Goal: Transaction & Acquisition: Purchase product/service

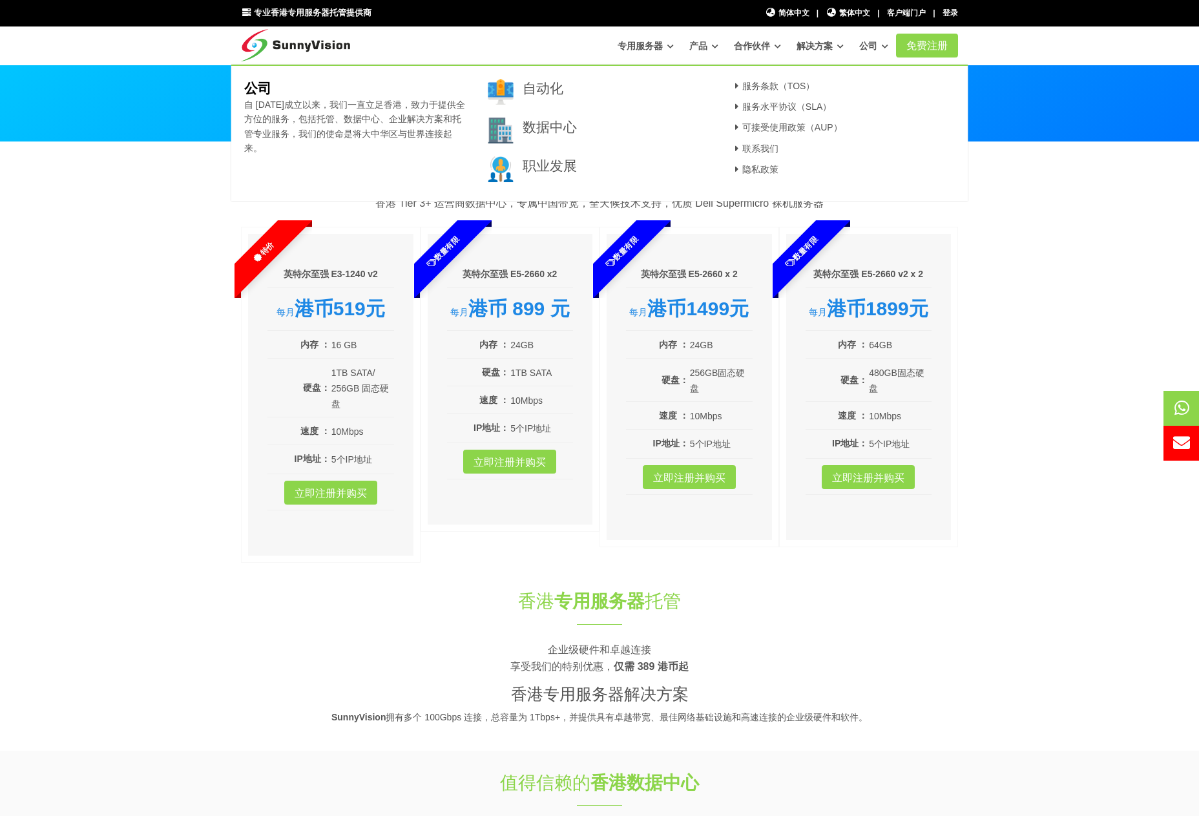
drag, startPoint x: 100, startPoint y: 337, endPoint x: 119, endPoint y: 317, distance: 27.4
click at [100, 337] on section "最佳购买 专用服务器 计划 香港 Tier 3+ 运营商数据中心，专属中国带宽，全天候技术支持，优质 Dell Supermicro 裸机服务器 特价 英特尔…" at bounding box center [599, 359] width 1199 height 434
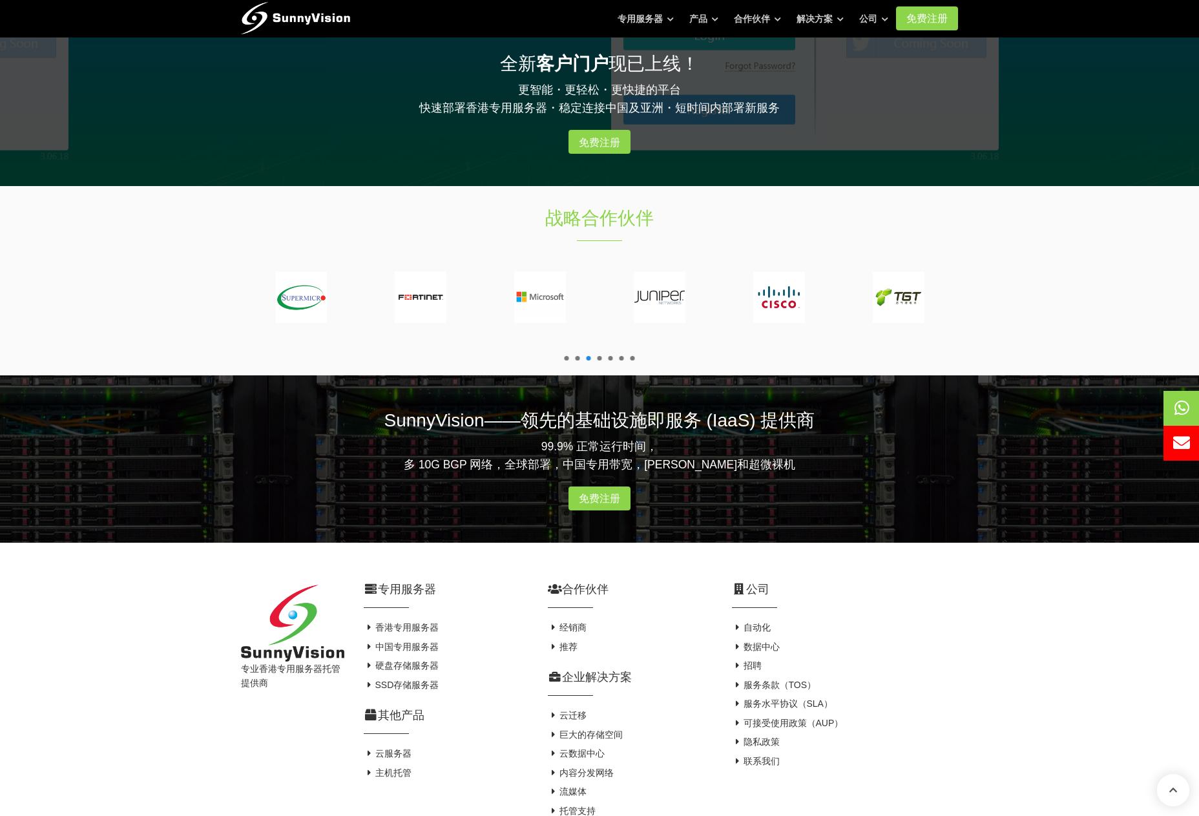
scroll to position [2072, 0]
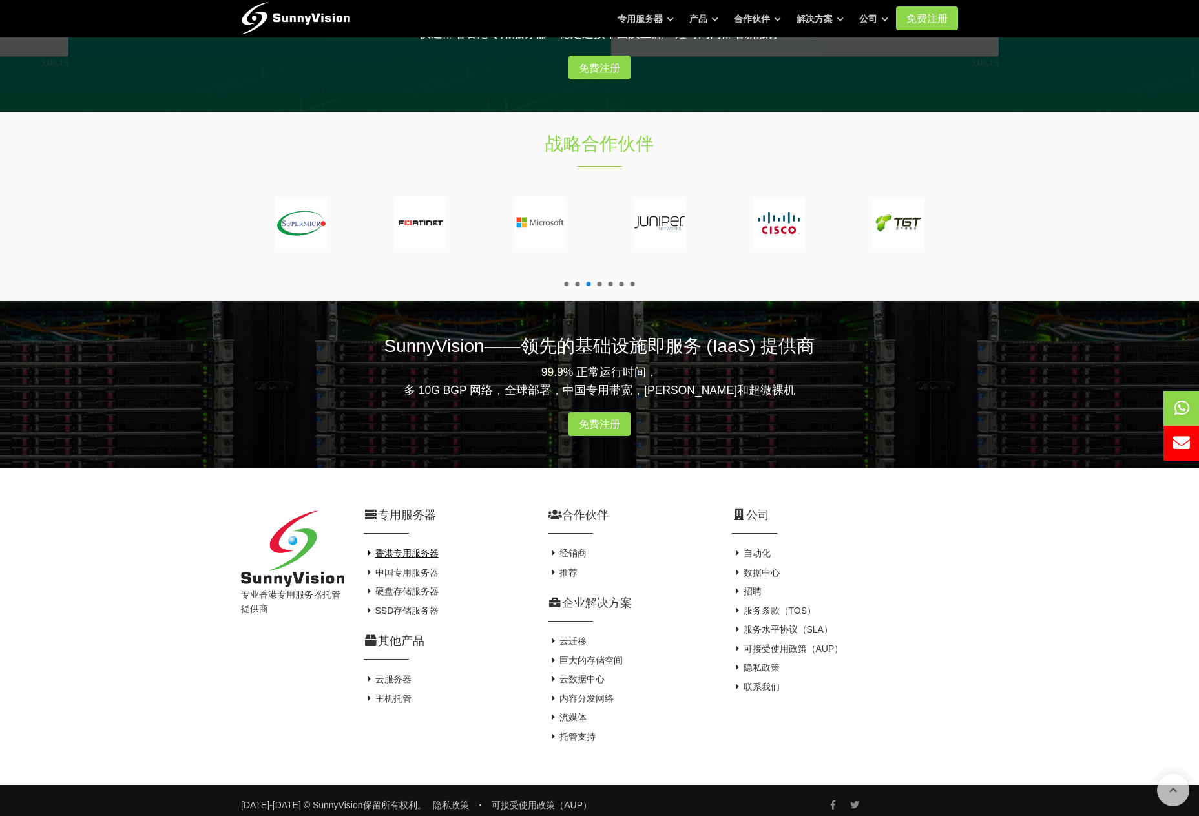
click at [411, 548] on font "香港专用服务器" at bounding box center [406, 553] width 63 height 10
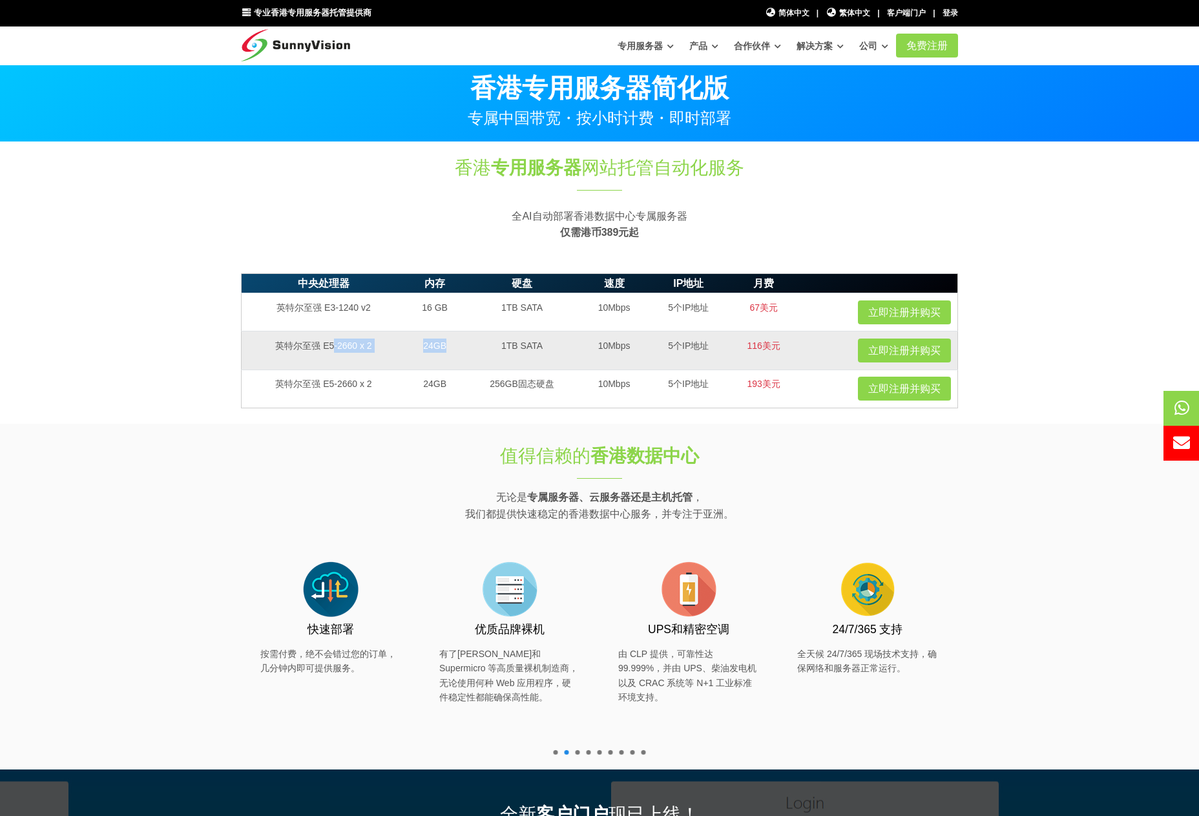
drag, startPoint x: 333, startPoint y: 349, endPoint x: 458, endPoint y: 345, distance: 125.4
click at [458, 345] on tr "英特尔至强 E5-2660 x 2 24GB 1TB SATA 10Mbps 5个IP地址 116美元 立即注册并购买" at bounding box center [600, 350] width 717 height 38
click at [533, 346] on font "1TB SATA" at bounding box center [521, 345] width 41 height 10
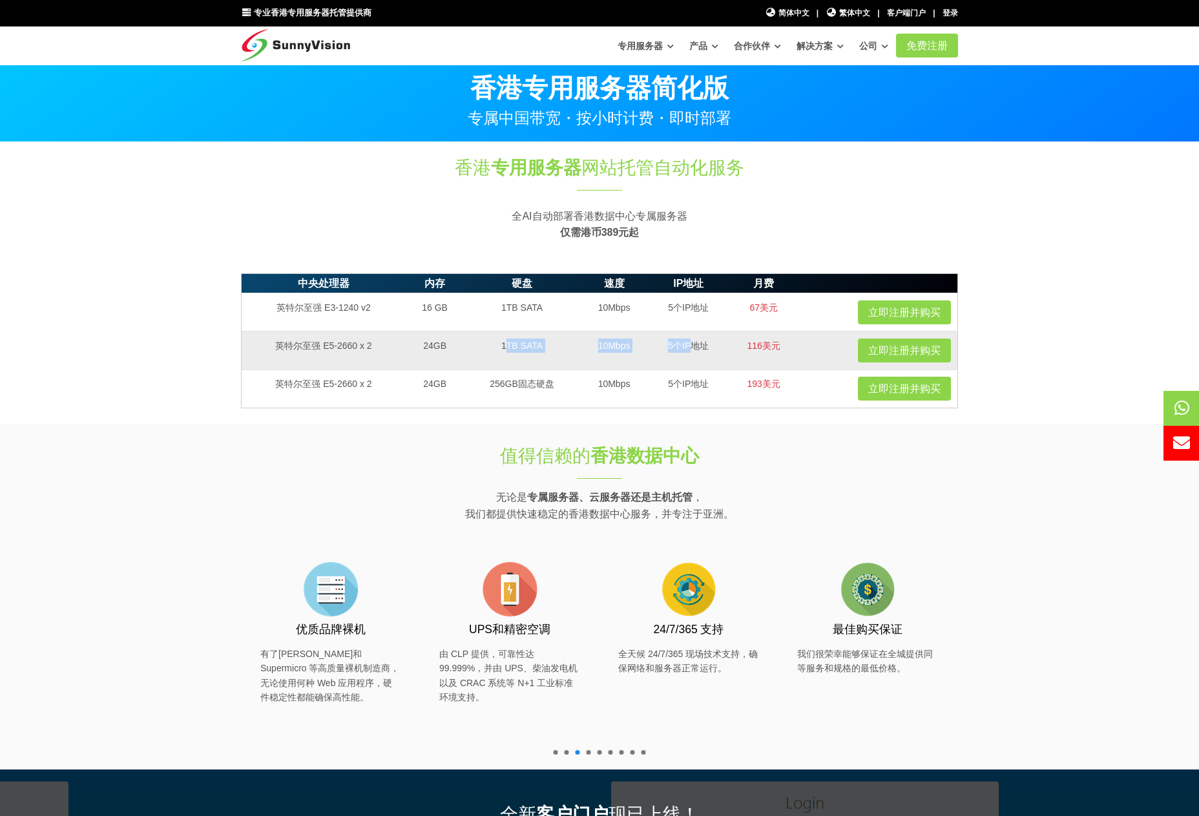
drag, startPoint x: 507, startPoint y: 348, endPoint x: 691, endPoint y: 344, distance: 184.2
click at [691, 344] on tr "英特尔至强 E5-2660 x 2 24GB 1TB SATA 10Mbps 5个IP地址 116美元 立即注册并购买" at bounding box center [600, 350] width 717 height 38
click at [617, 348] on font "10Mbps" at bounding box center [614, 345] width 32 height 10
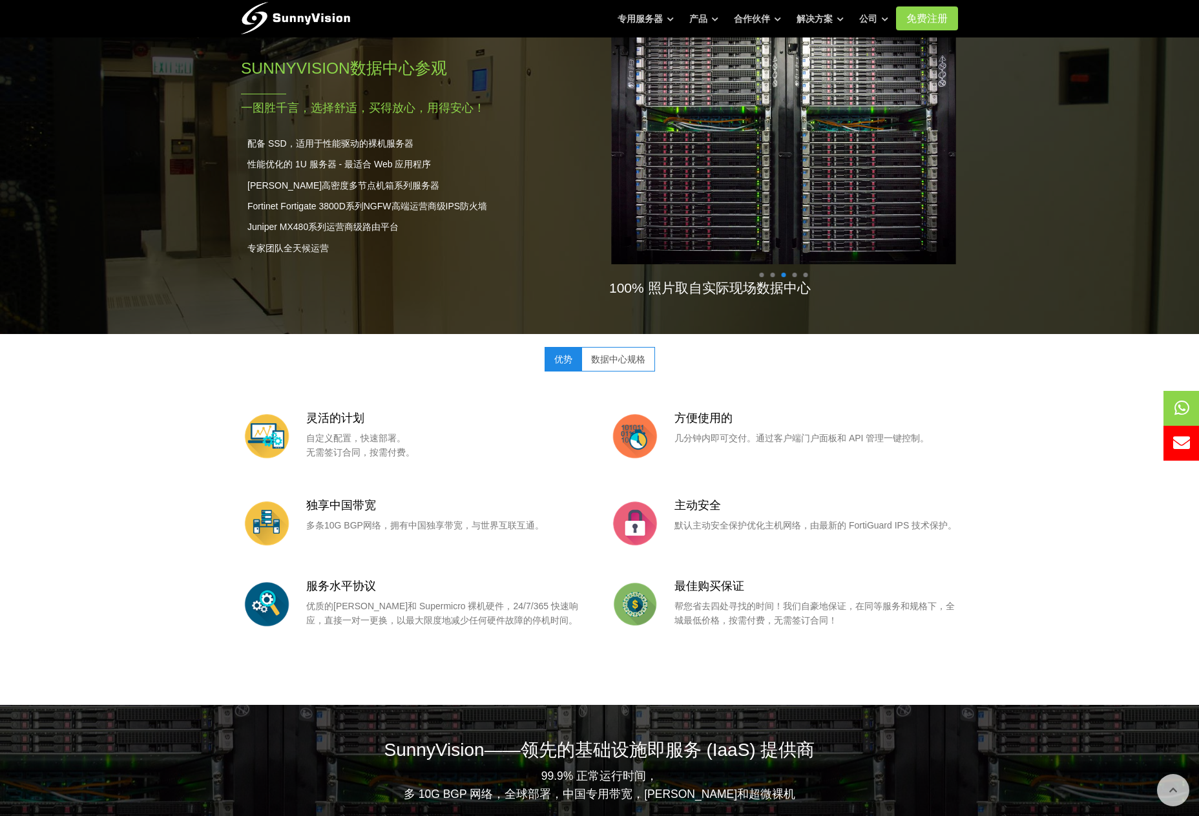
scroll to position [1088, 0]
